Goal: Navigation & Orientation: Find specific page/section

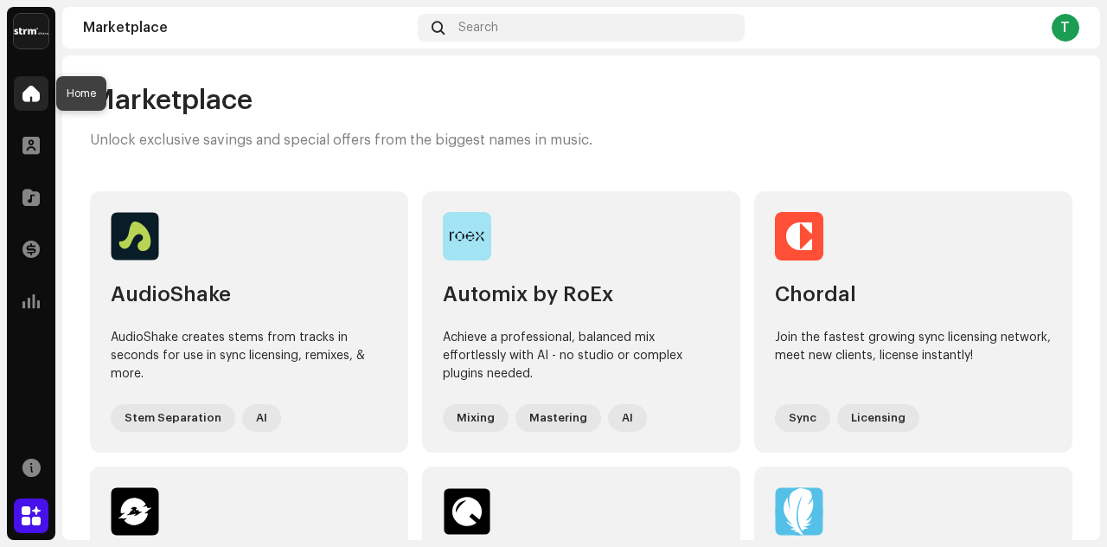
click at [35, 95] on span at bounding box center [30, 93] width 17 height 14
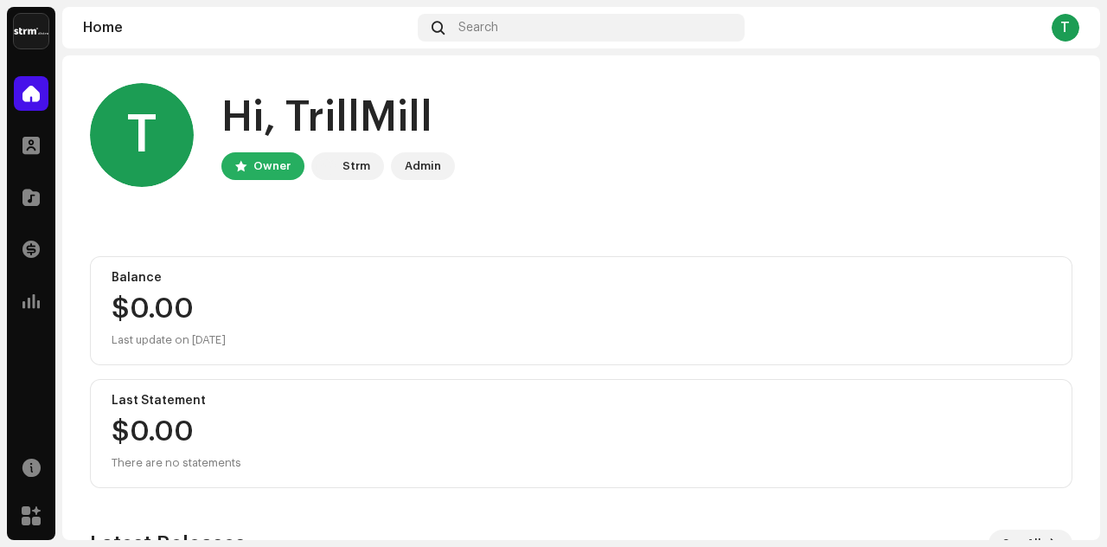
click at [36, 35] on img at bounding box center [31, 31] width 35 height 35
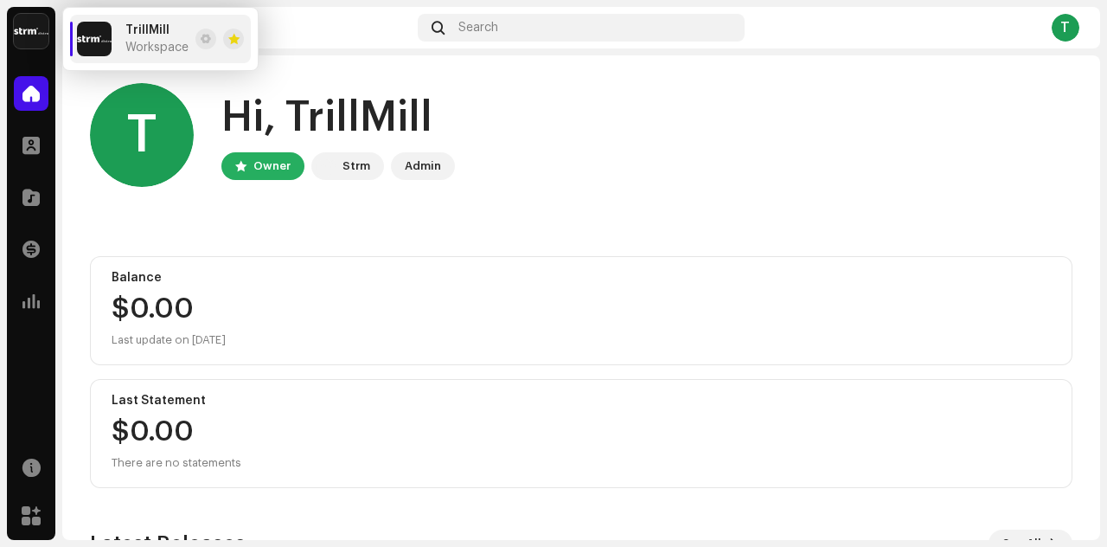
click at [98, 38] on img at bounding box center [94, 39] width 35 height 35
click at [144, 49] on span "Workspace" at bounding box center [156, 48] width 63 height 14
click at [101, 153] on div "T" at bounding box center [142, 135] width 104 height 104
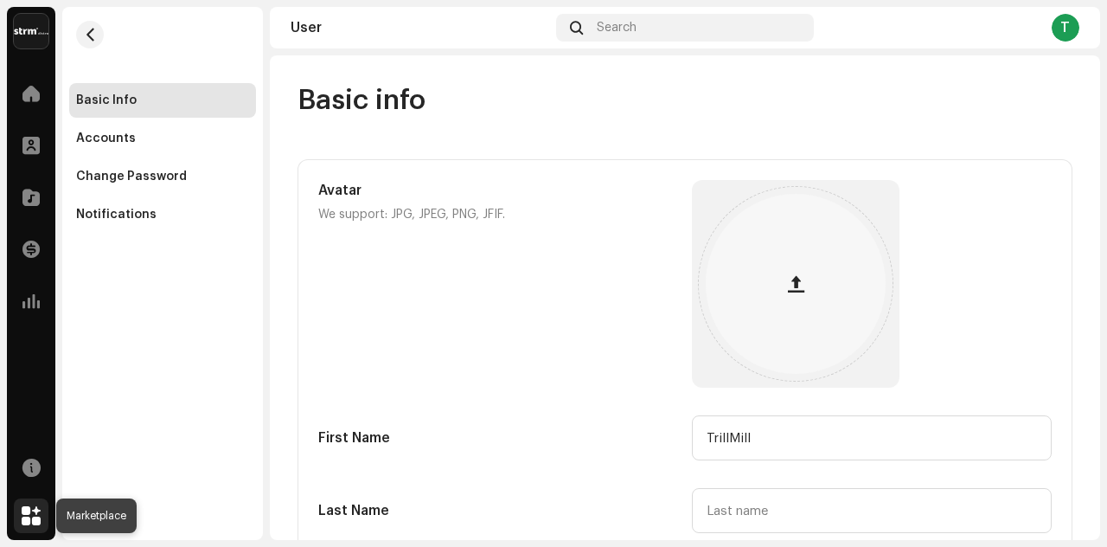
click at [30, 522] on span at bounding box center [31, 515] width 19 height 14
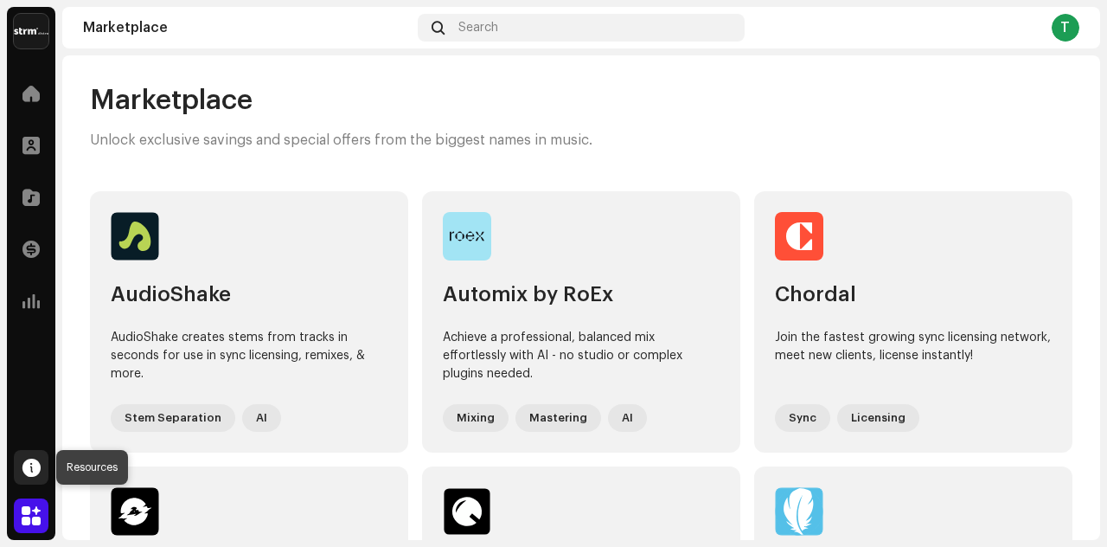
click at [30, 464] on span at bounding box center [31, 467] width 18 height 14
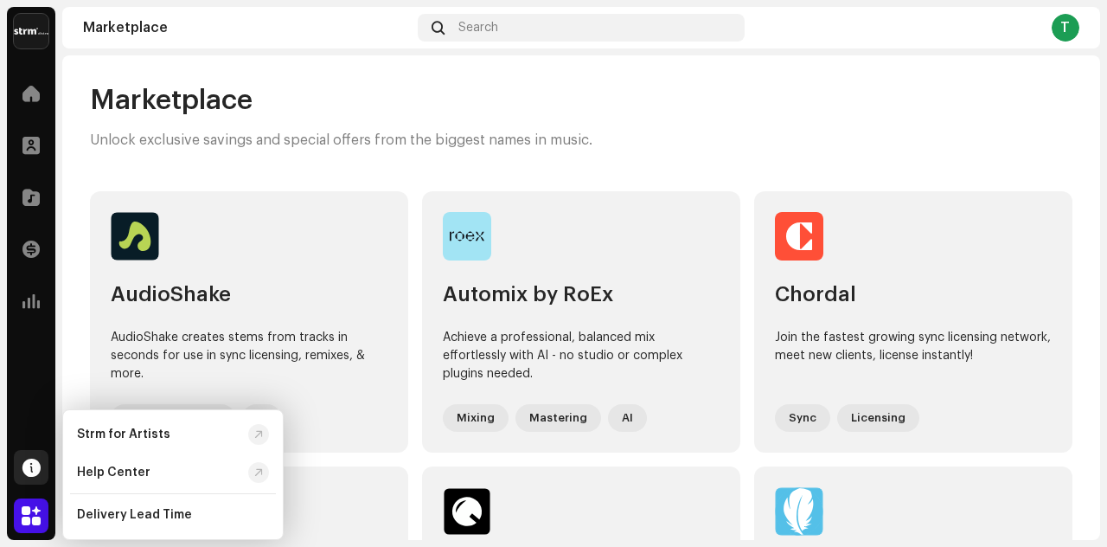
click at [30, 465] on span at bounding box center [31, 467] width 18 height 14
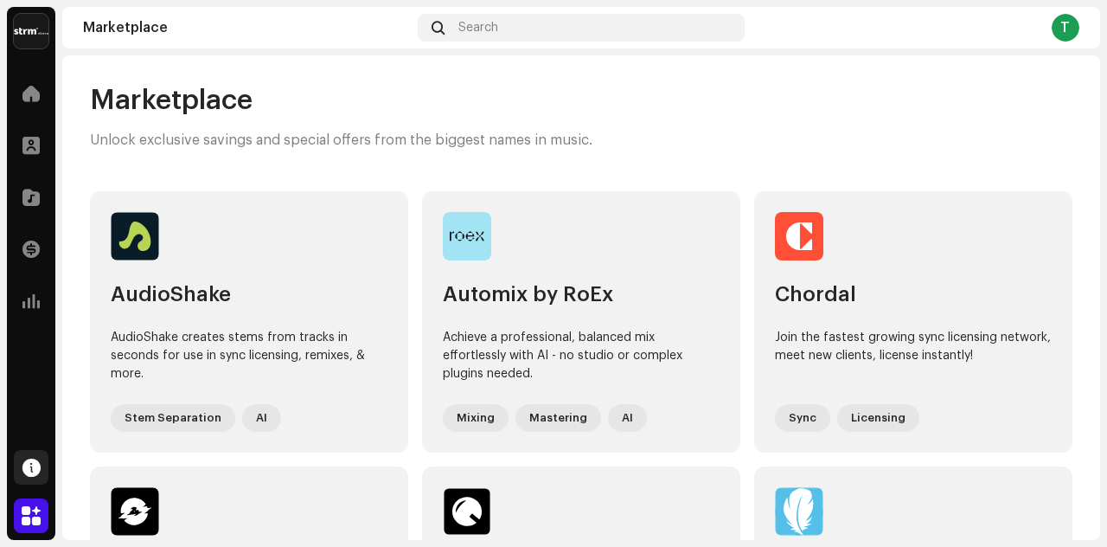
click at [30, 465] on span at bounding box center [31, 467] width 18 height 14
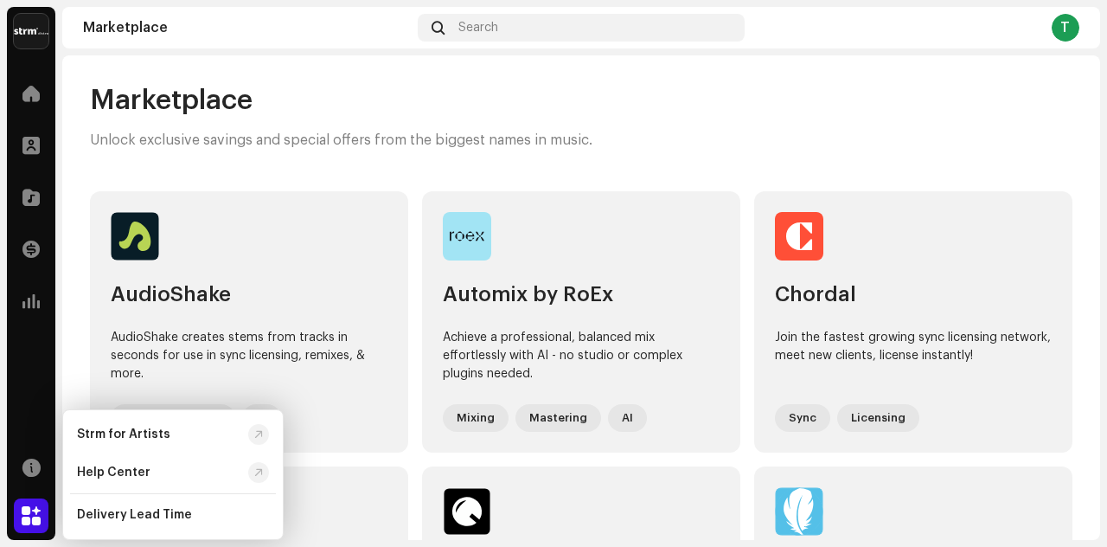
click at [763, 74] on div "Marketplace Unlock exclusive savings and special offers from the biggest names …" at bounding box center [581, 297] width 1038 height 484
